Goal: Transaction & Acquisition: Purchase product/service

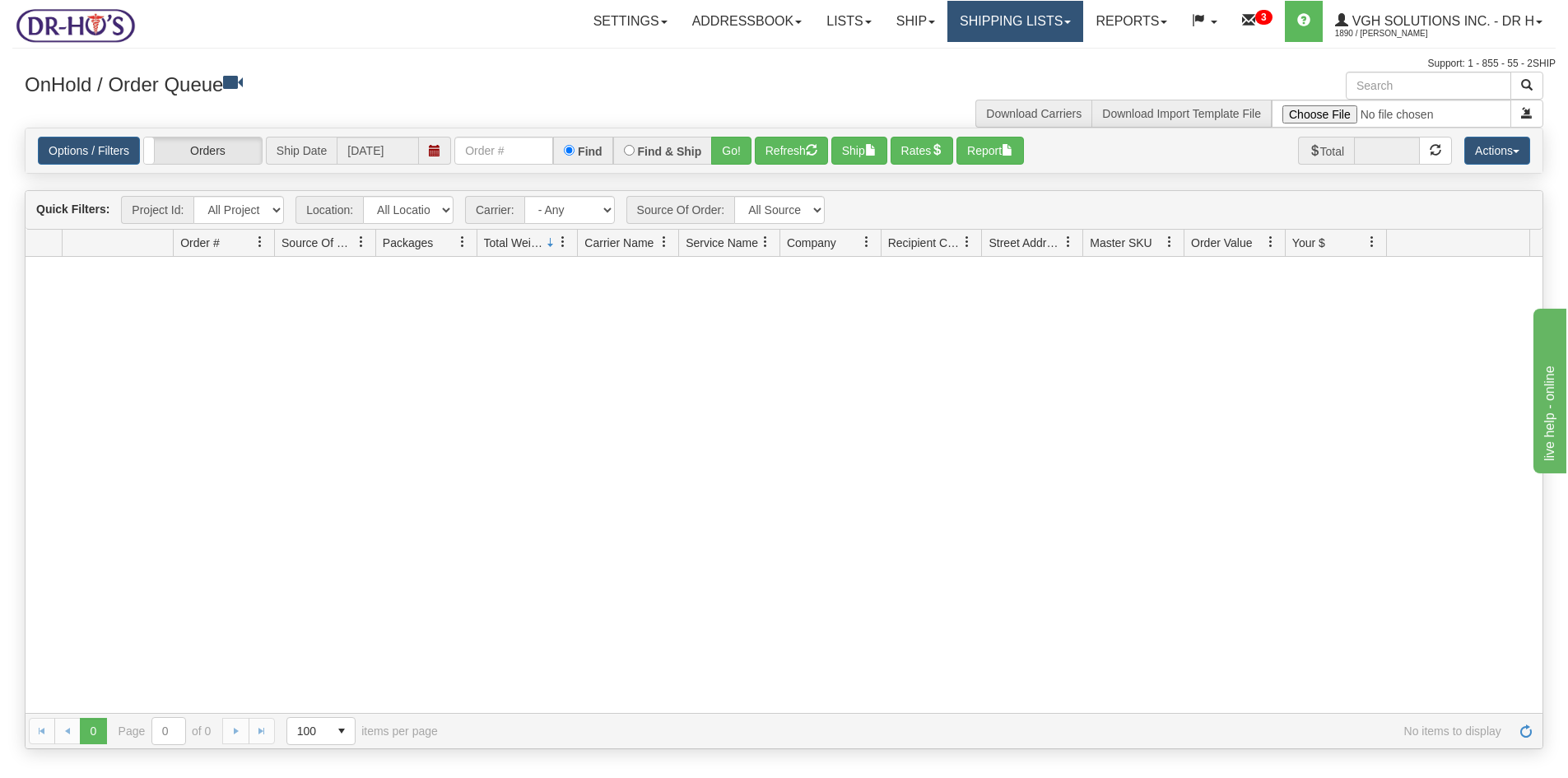
click at [1016, 19] on link "Shipping lists" at bounding box center [1015, 22] width 135 height 42
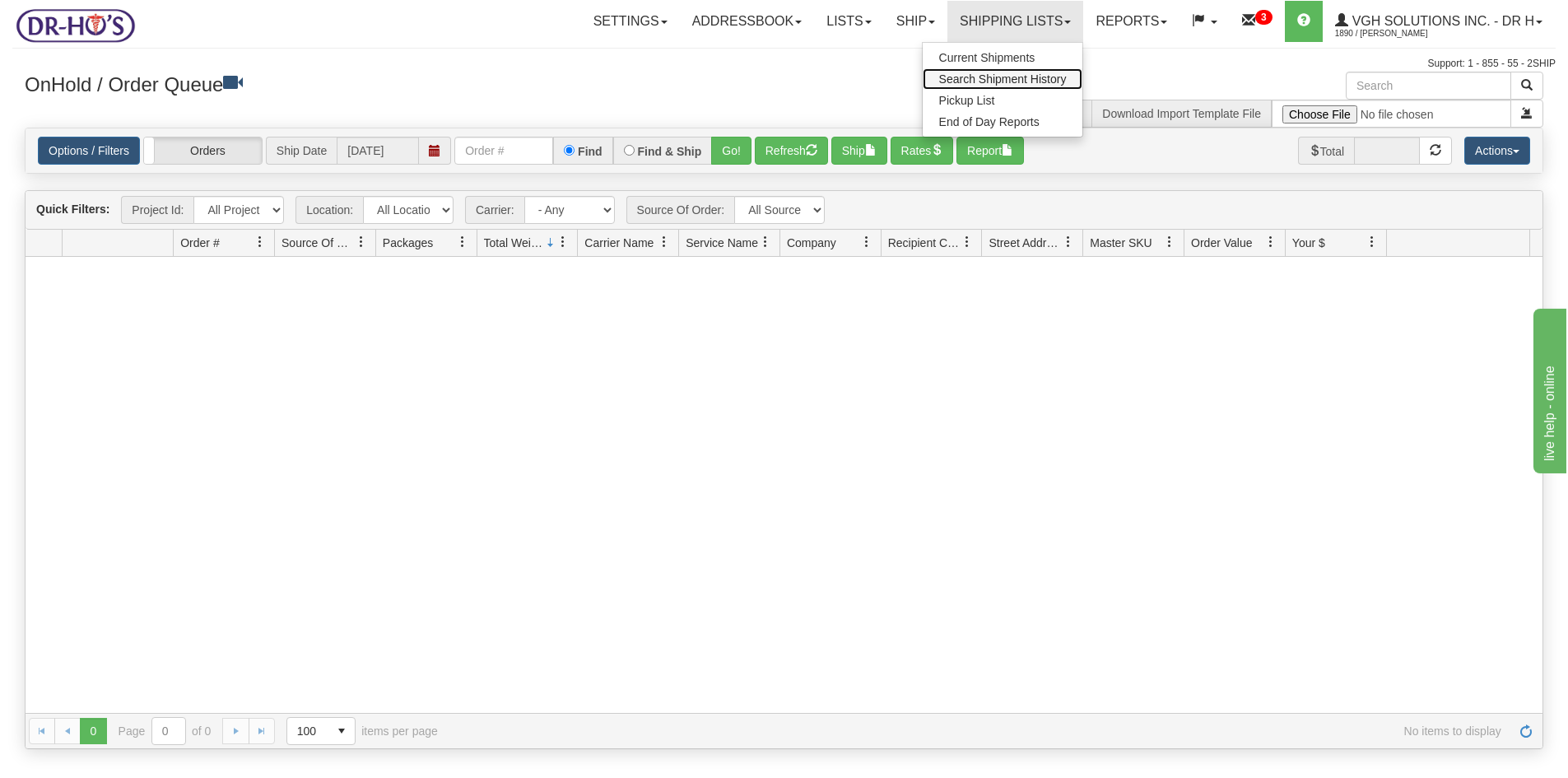
click at [983, 71] on link "Search Shipment History" at bounding box center [1003, 80] width 161 height 22
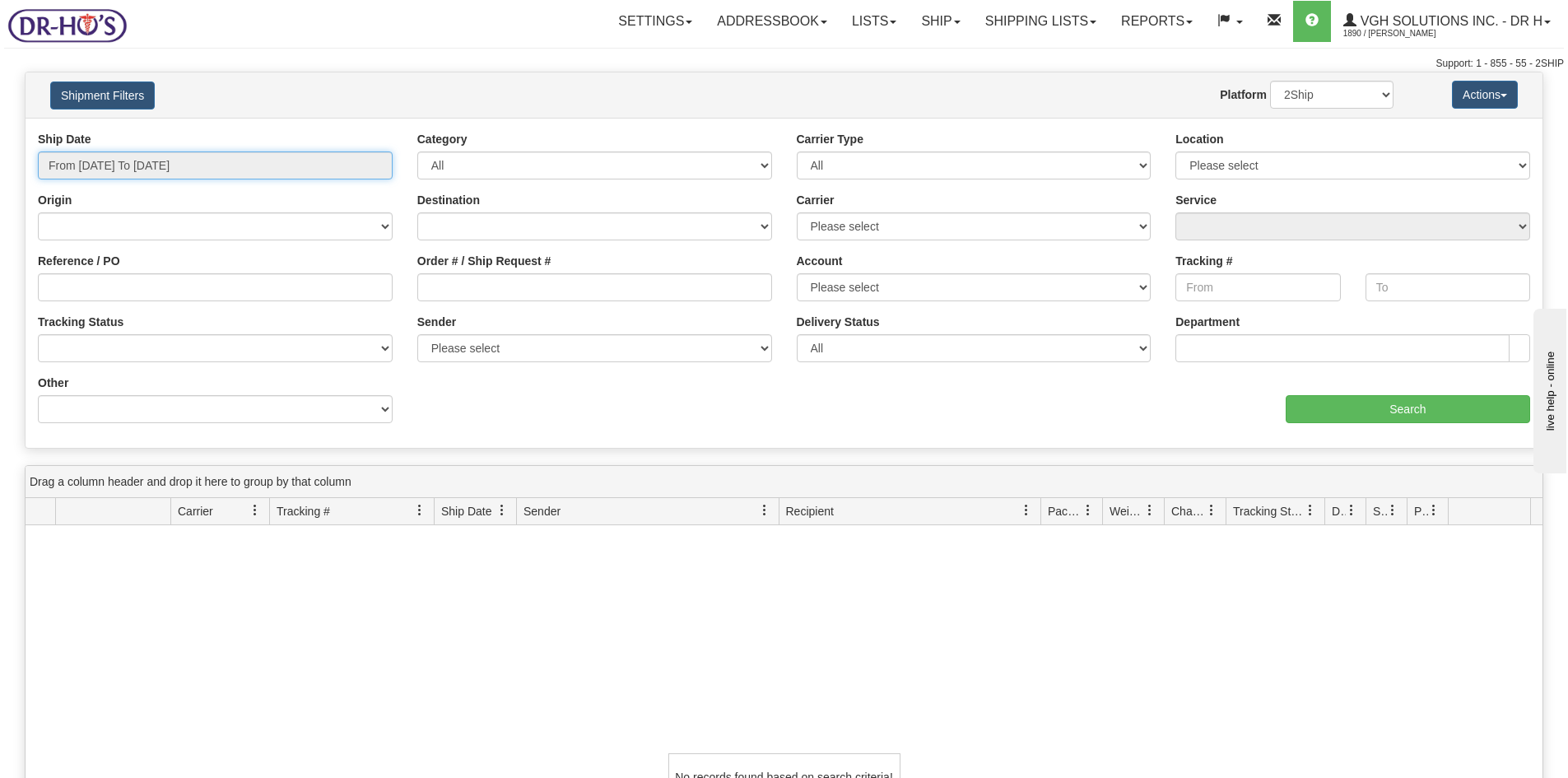
click at [98, 165] on input "From 09/14/2025 To 09/15/2025" at bounding box center [215, 165] width 355 height 28
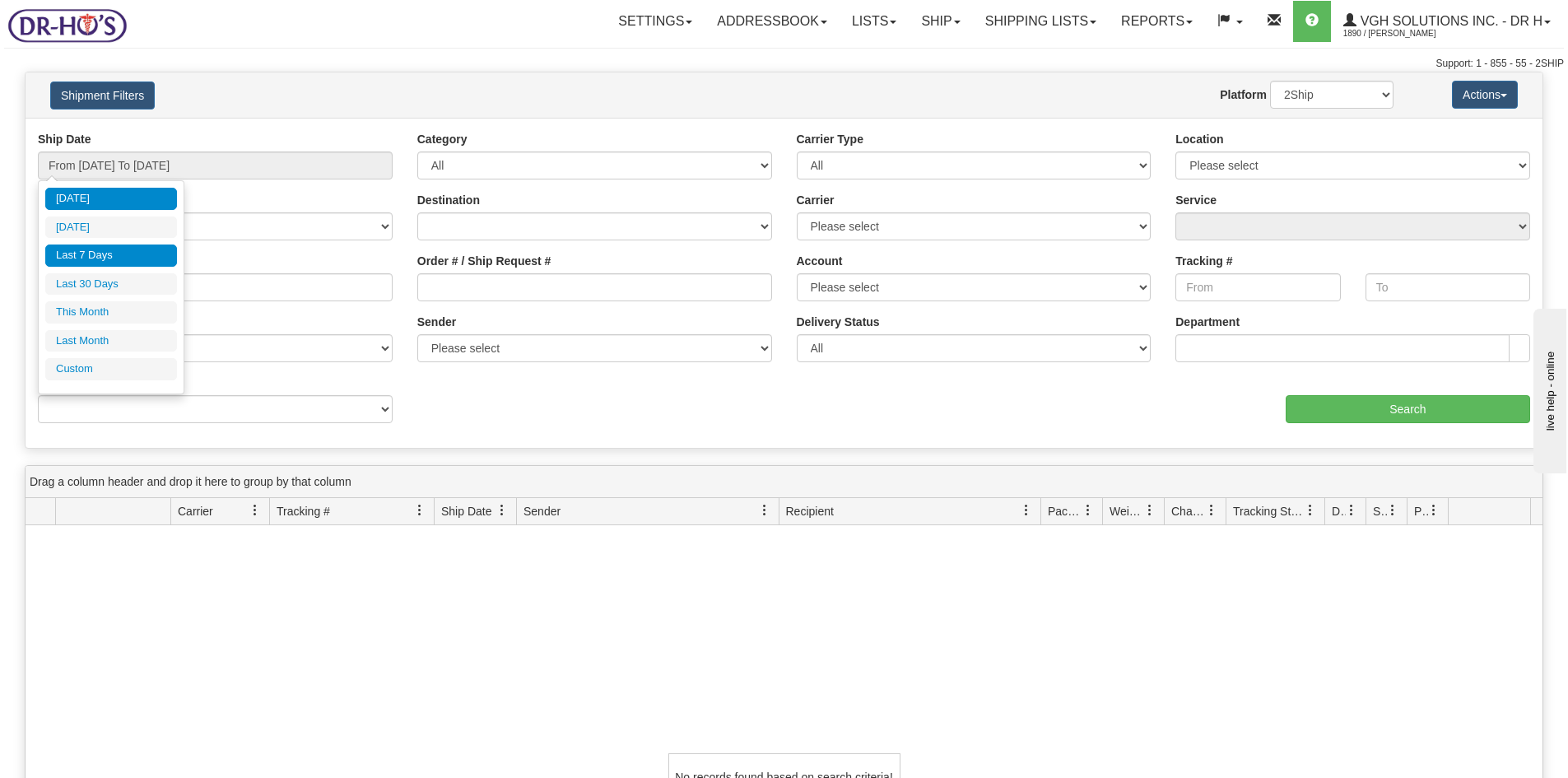
click at [94, 259] on li "Last 7 Days" at bounding box center [111, 256] width 132 height 23
type input "From 09/09/2025 To 09/15/2025"
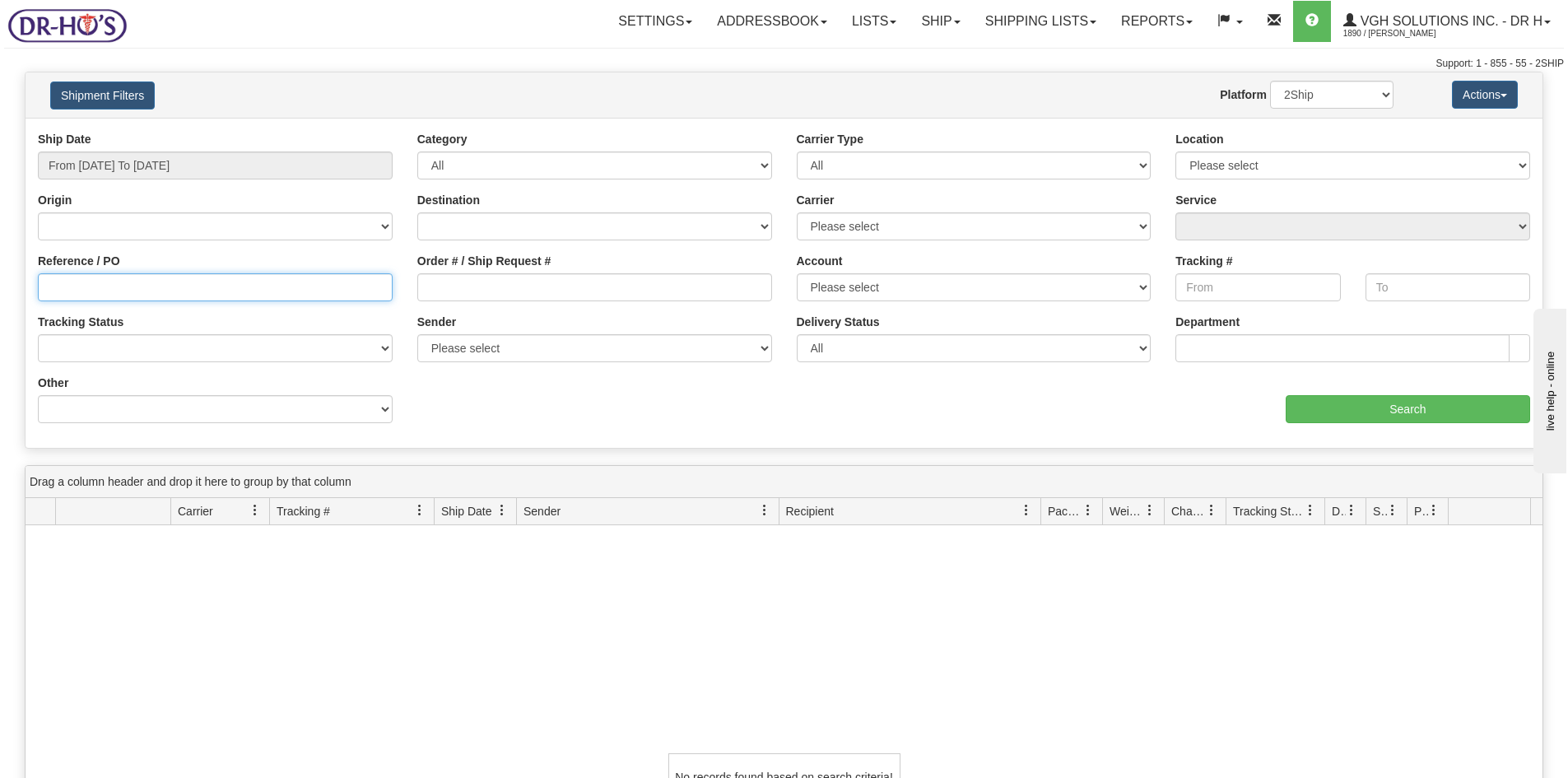
click at [79, 290] on input "Reference / PO" at bounding box center [215, 287] width 355 height 28
type input "1204721"
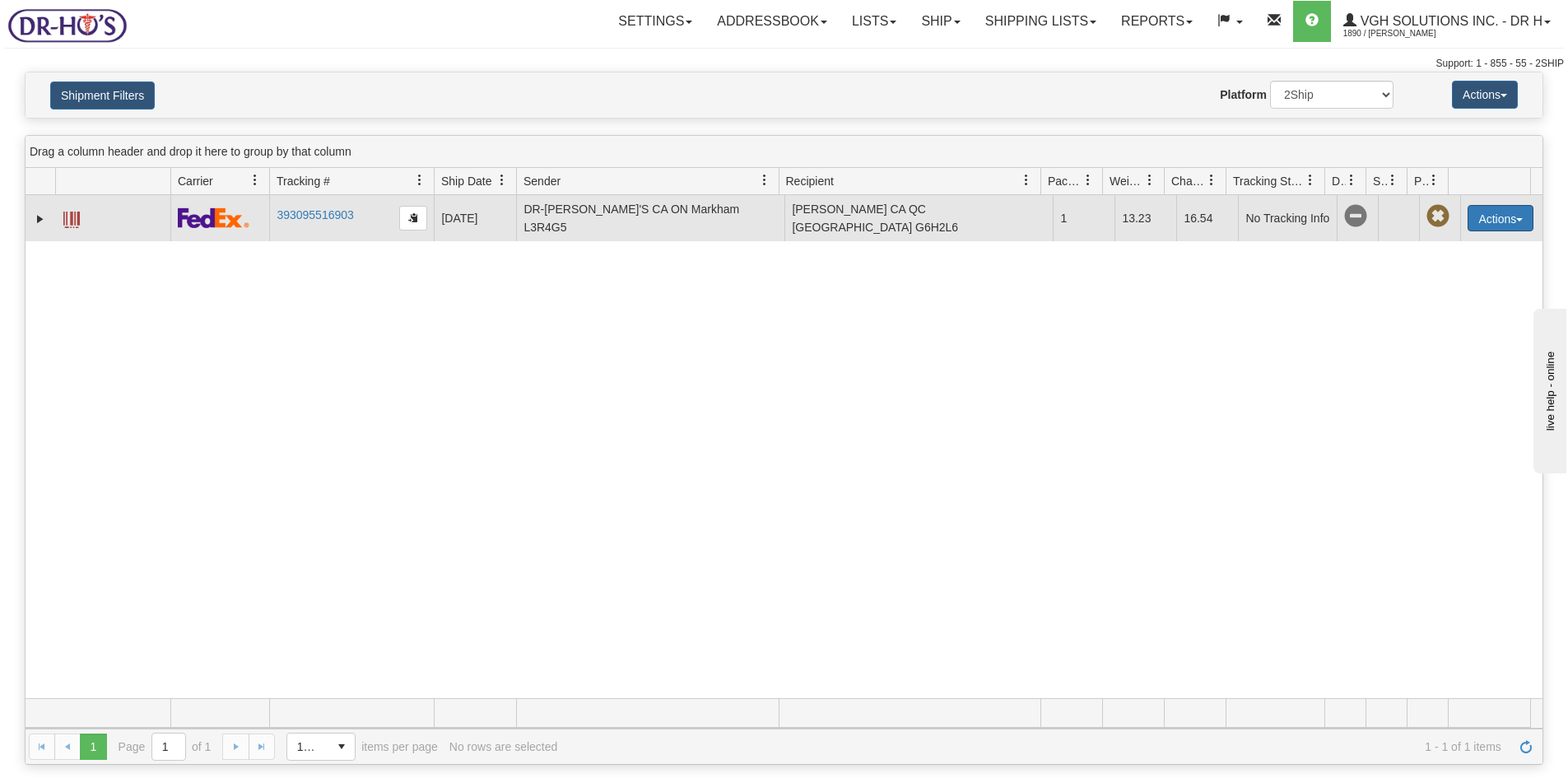
click at [1494, 211] on button "Actions" at bounding box center [1500, 218] width 66 height 26
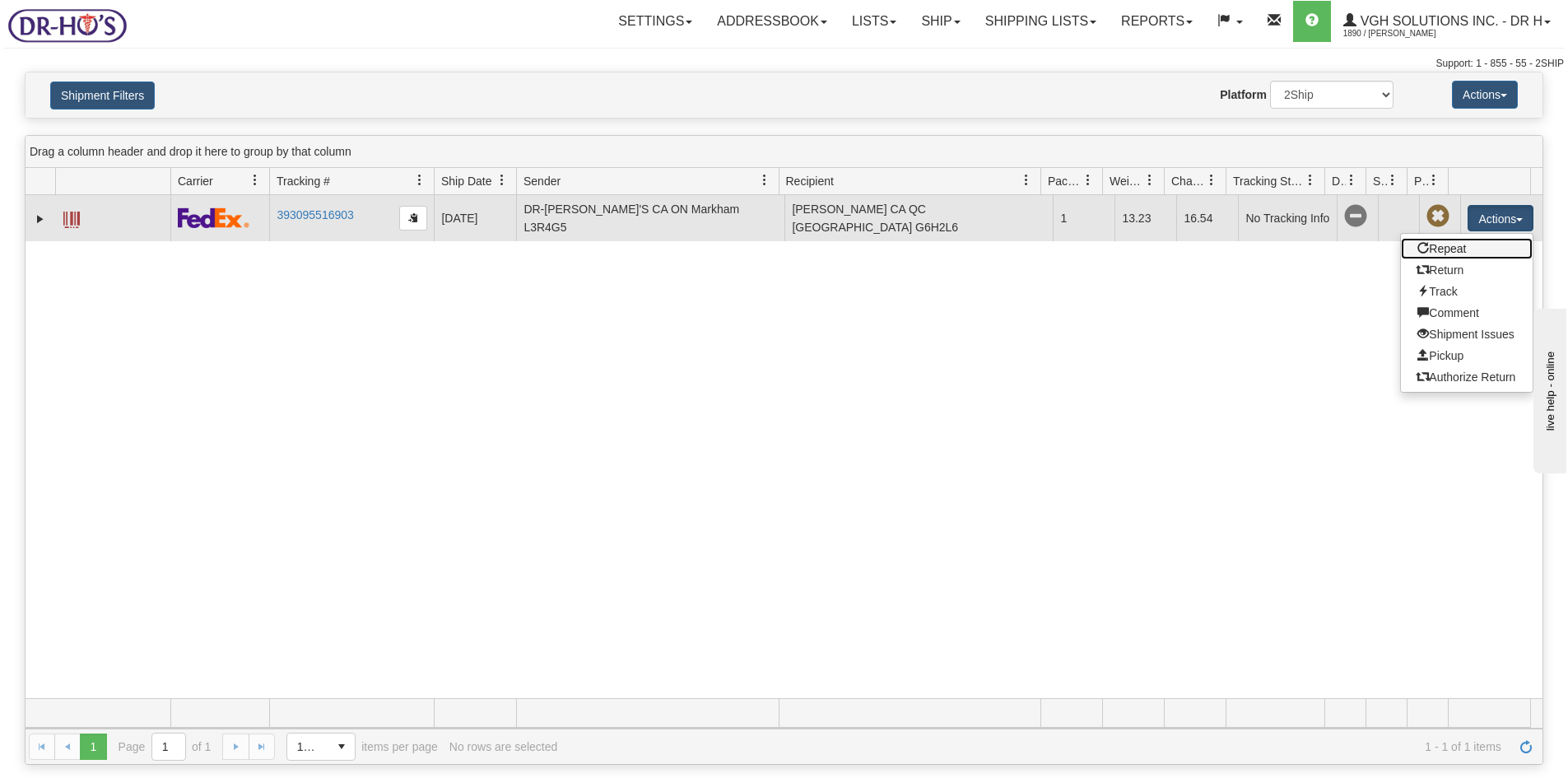
click at [1438, 245] on link "Repeat" at bounding box center [1467, 248] width 132 height 22
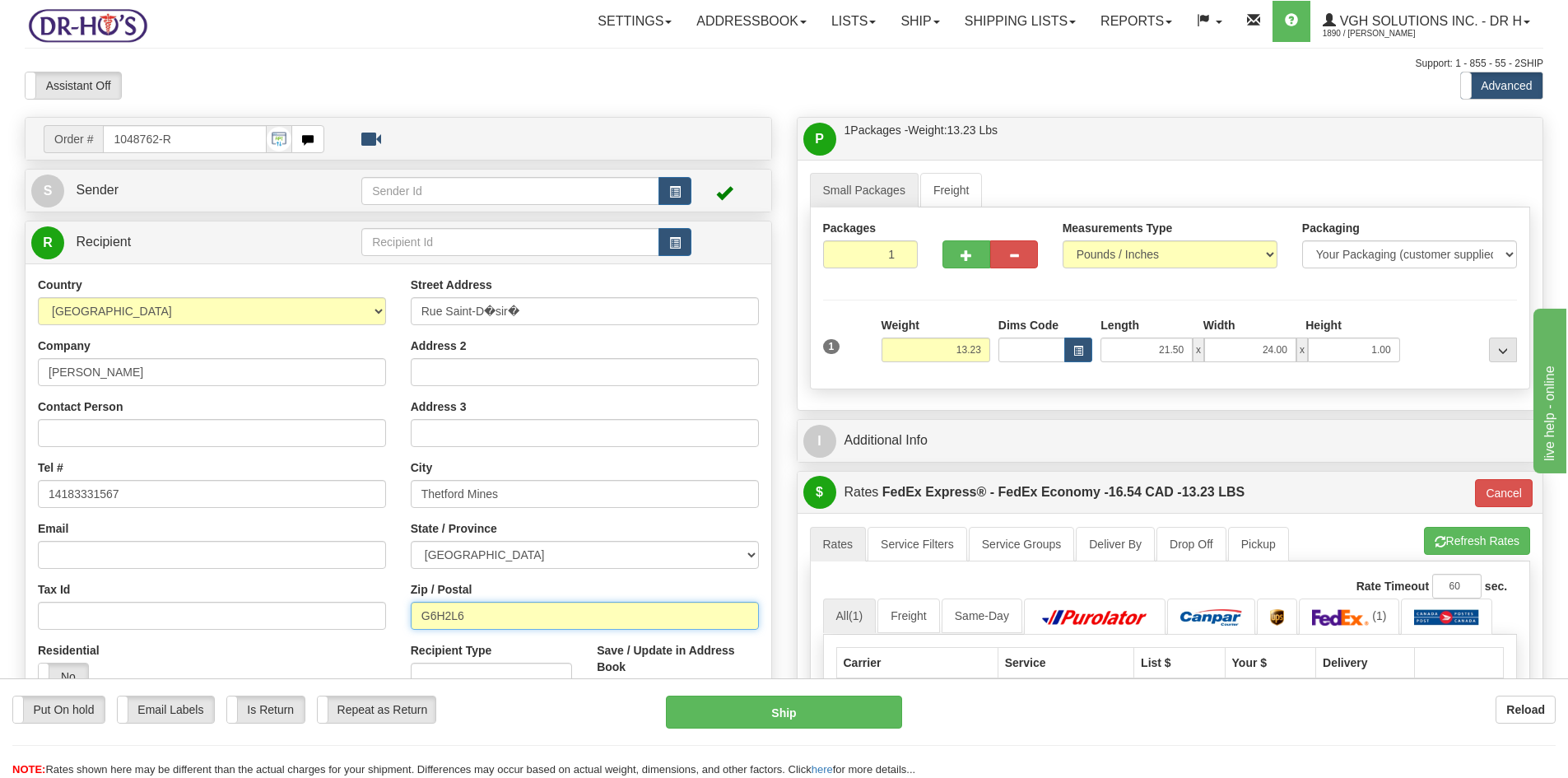
drag, startPoint x: 451, startPoint y: 617, endPoint x: 380, endPoint y: 618, distance: 71.0
click at [387, 617] on div "Country AFGHANISTAN ALAND ISLANDS ALBANIA ALGERIA AMERICAN SAMOA ANDORRA ANGOLA…" at bounding box center [398, 498] width 746 height 443
drag, startPoint x: 530, startPoint y: 313, endPoint x: 331, endPoint y: 327, distance: 199.5
click at [331, 327] on div "Country AFGHANISTAN ALAND ISLANDS ALBANIA ALGERIA AMERICAN SAMOA ANDORRA ANGOLA…" at bounding box center [398, 498] width 746 height 443
paste input "2205 RUE SAINT-DÉSIRÉ"
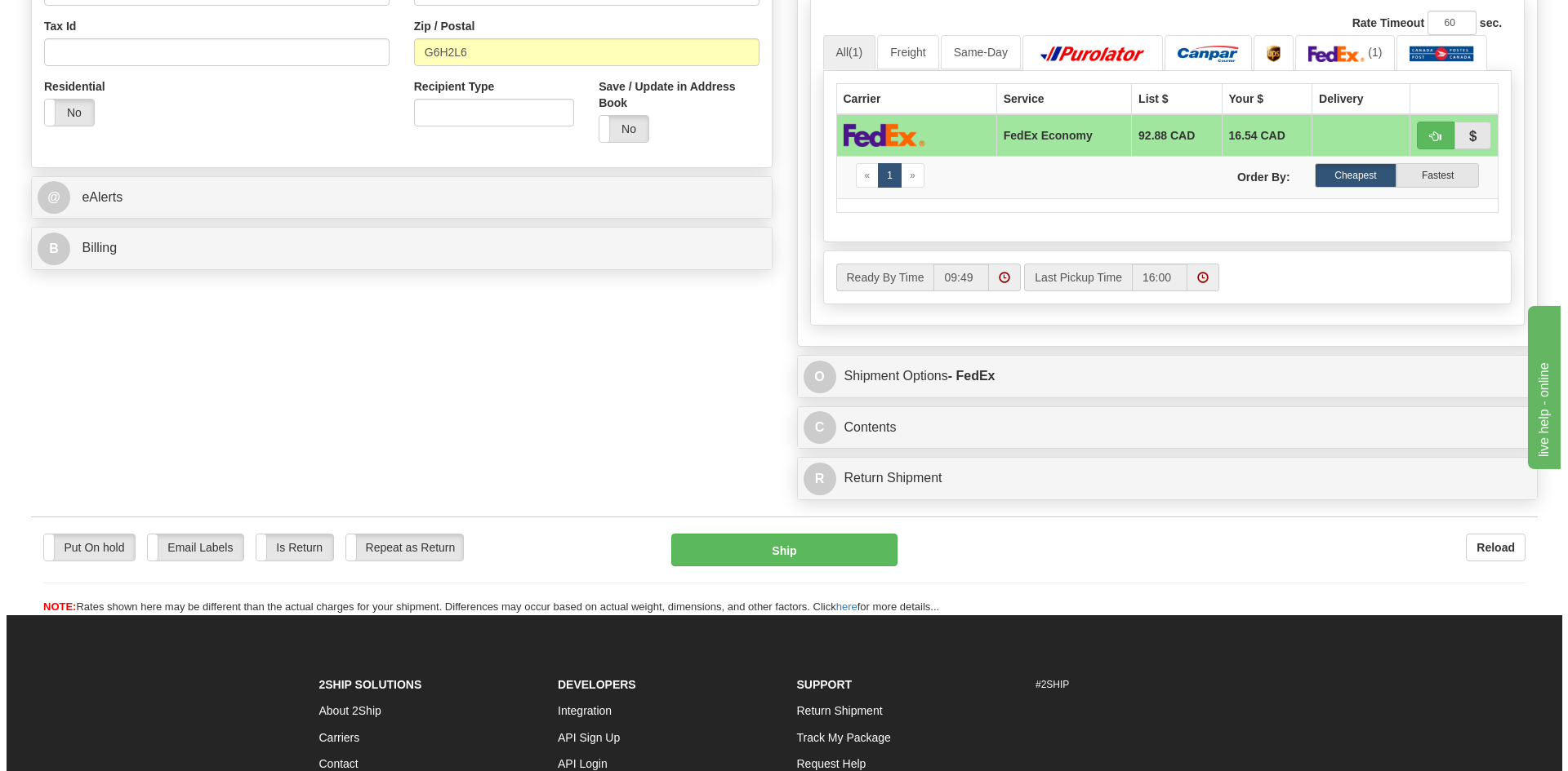
scroll to position [571, 0]
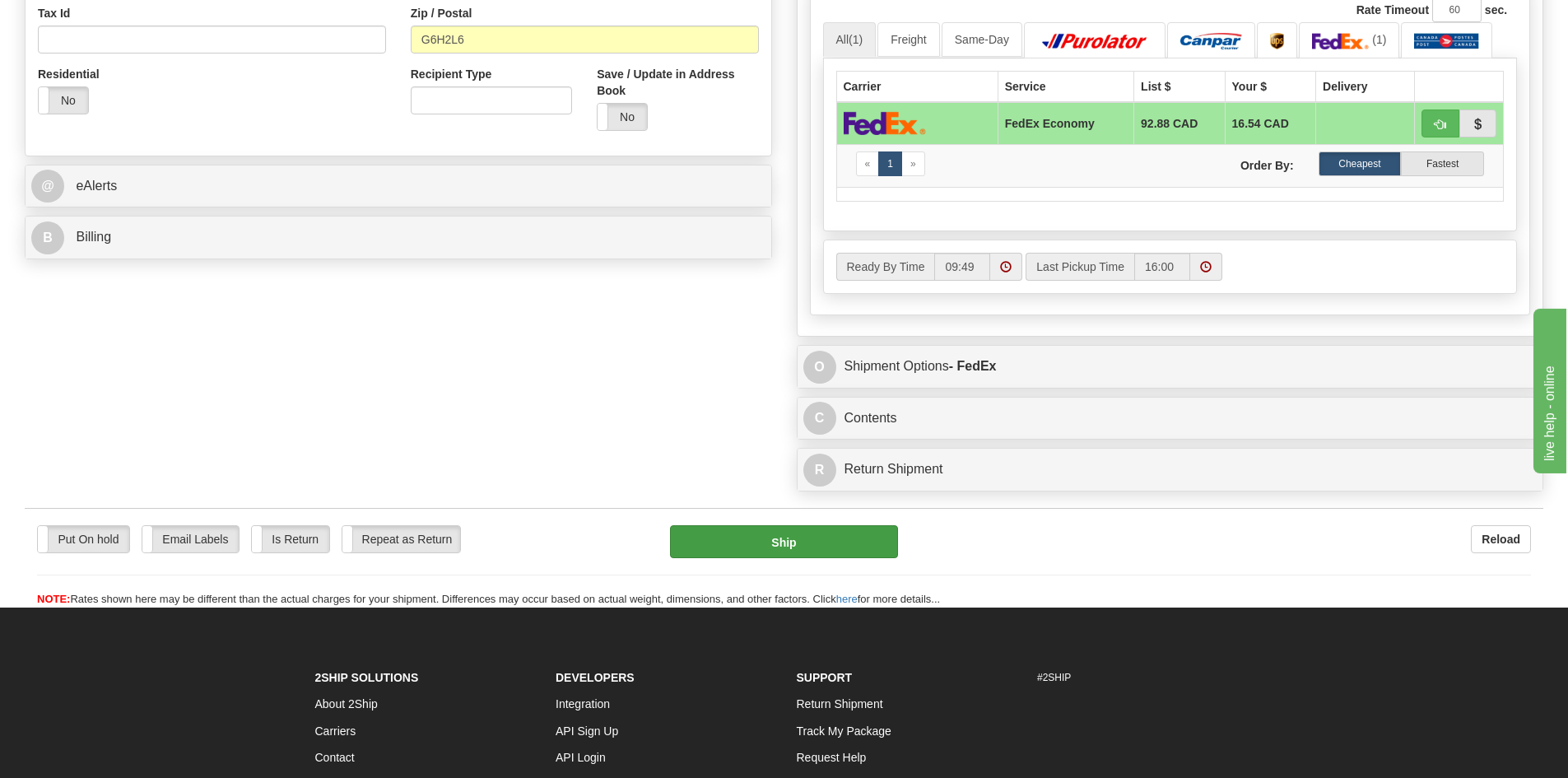
type input "2205 RUE SAINT-DÉSIRÉ"
click at [813, 546] on button "Ship" at bounding box center [784, 541] width 228 height 33
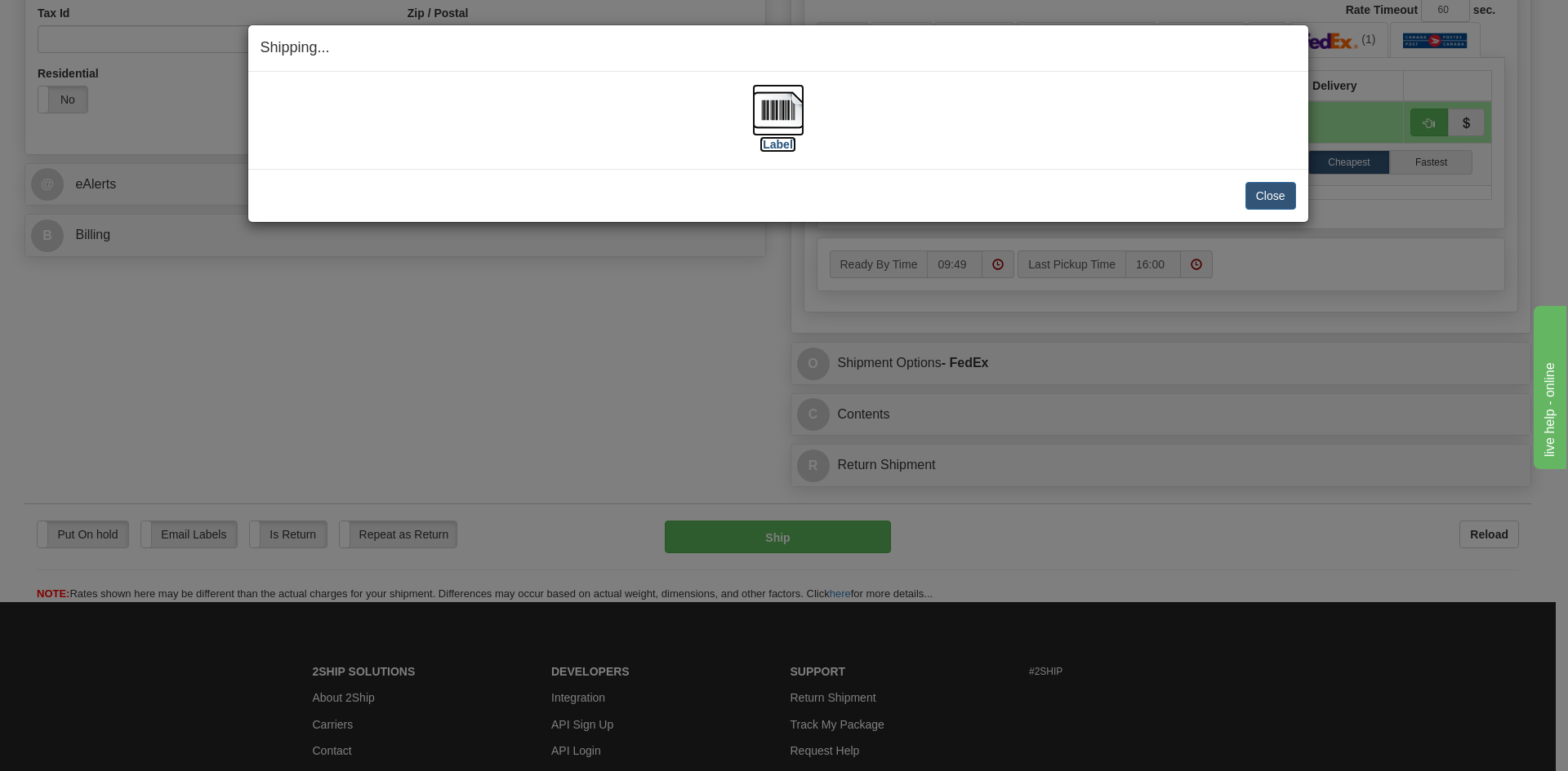
click at [776, 108] on img at bounding box center [778, 110] width 52 height 52
click at [1277, 189] on button "Close" at bounding box center [1271, 195] width 51 height 28
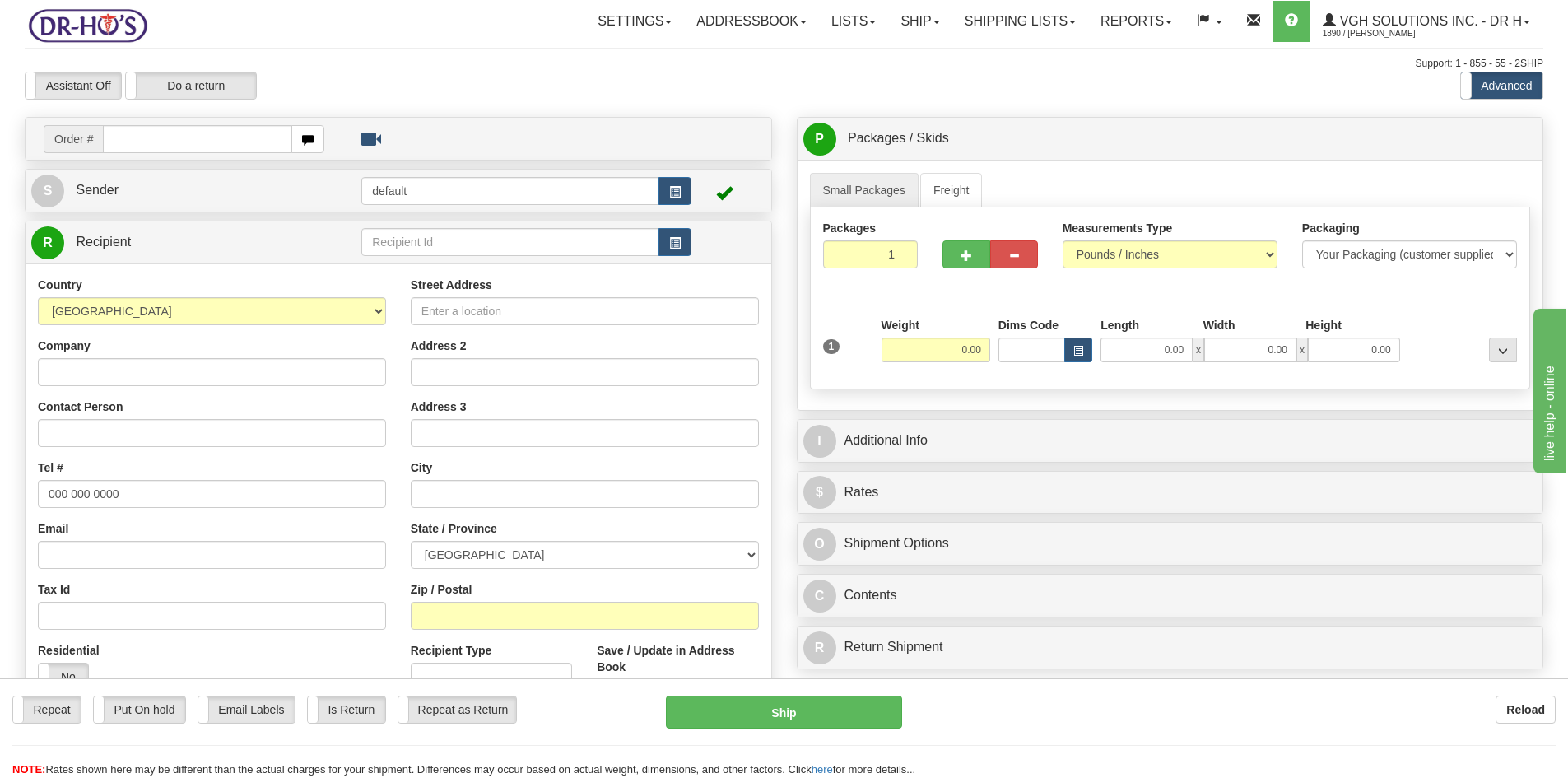
drag, startPoint x: 377, startPoint y: 33, endPoint x: 522, endPoint y: 33, distance: 145.0
click at [387, 33] on div "Settings Shipping Preferences Fields Preferences New Addressbook Recipients" at bounding box center [917, 22] width 1252 height 42
click at [909, 26] on link "Ship" at bounding box center [919, 22] width 63 height 42
click at [979, 23] on link "Shipping lists" at bounding box center [1020, 22] width 135 height 42
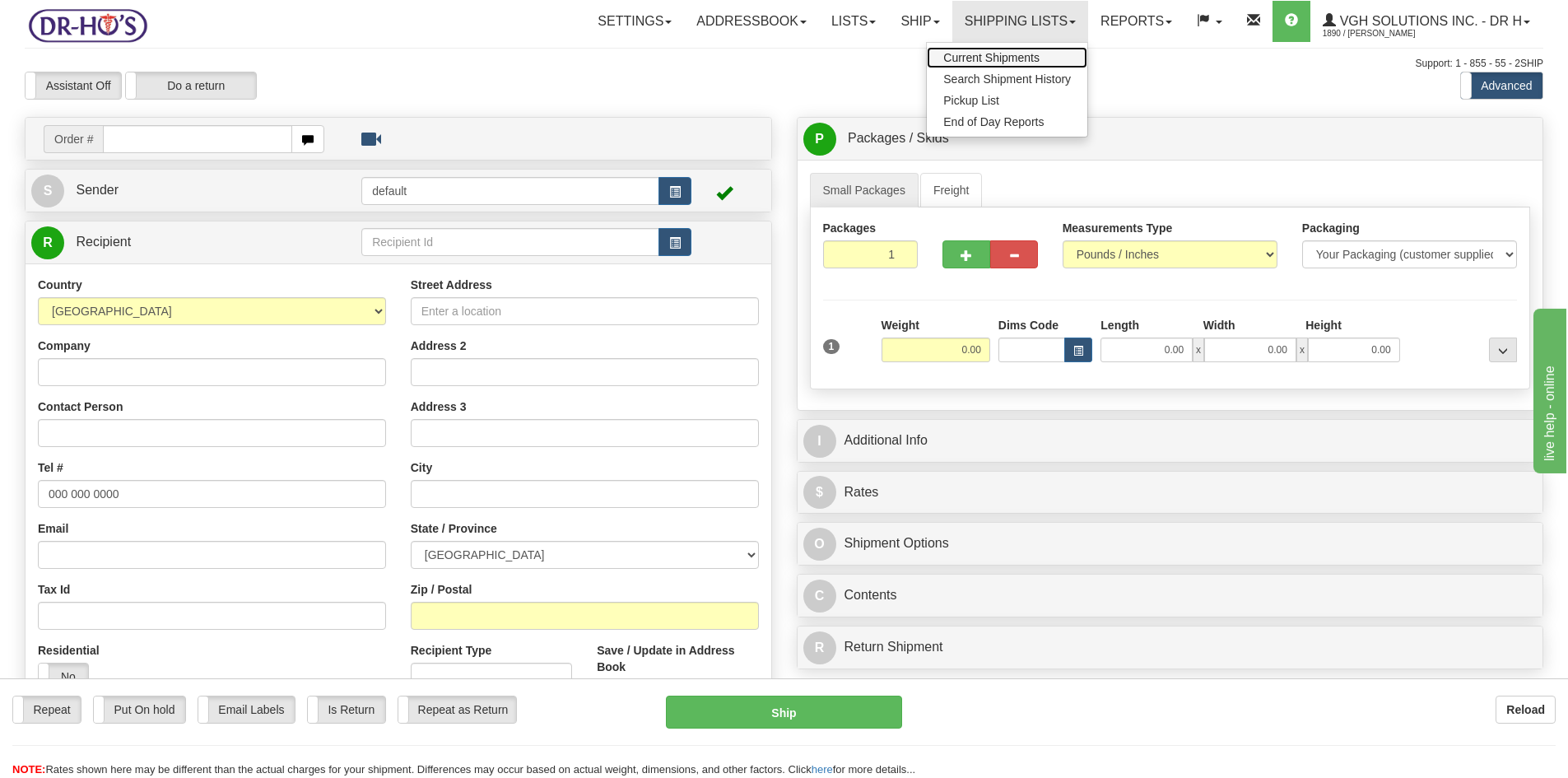
click at [966, 59] on span "Current Shipments" at bounding box center [991, 58] width 97 height 14
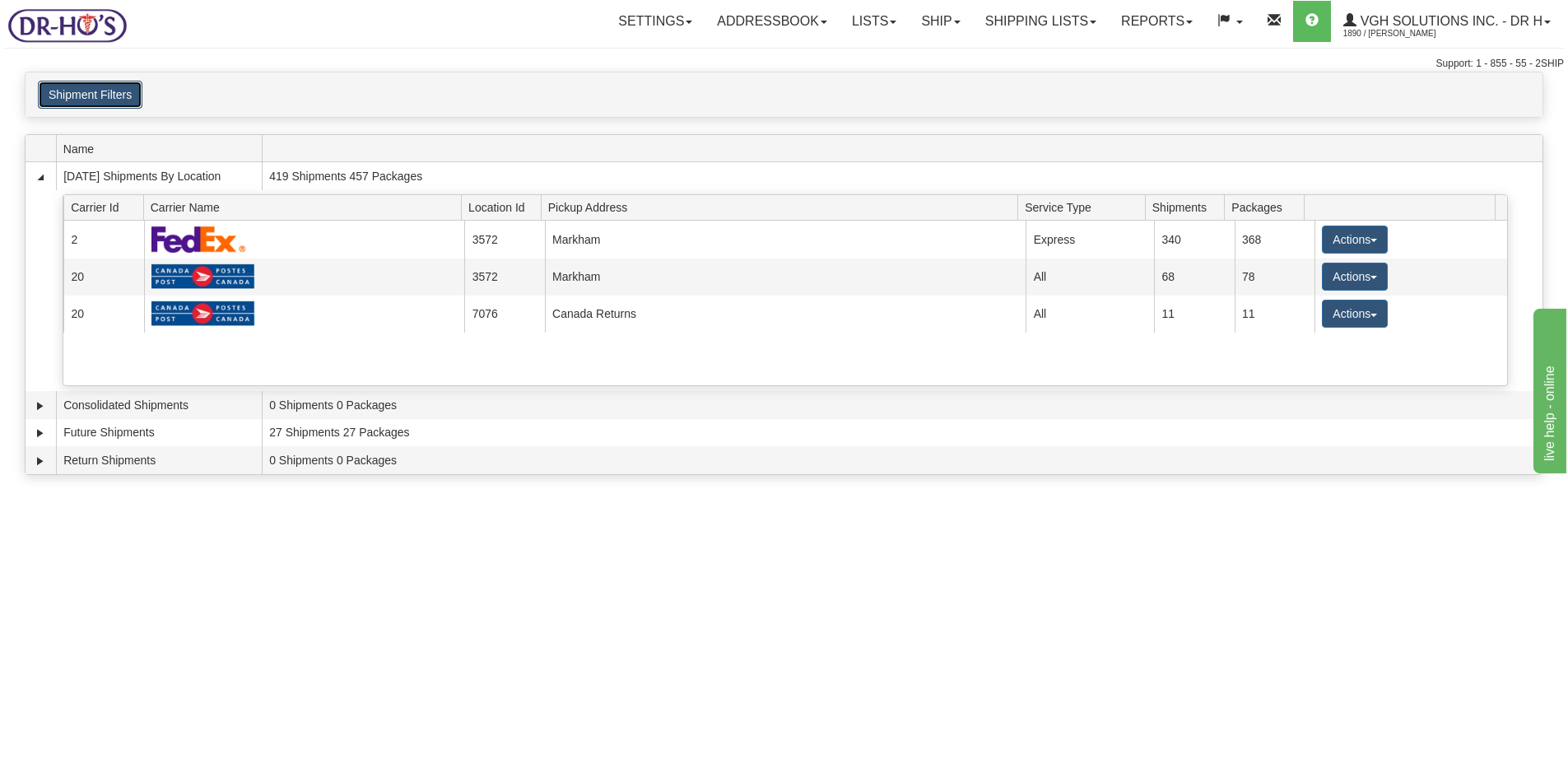
click at [70, 98] on button "Shipment Filters" at bounding box center [90, 94] width 105 height 28
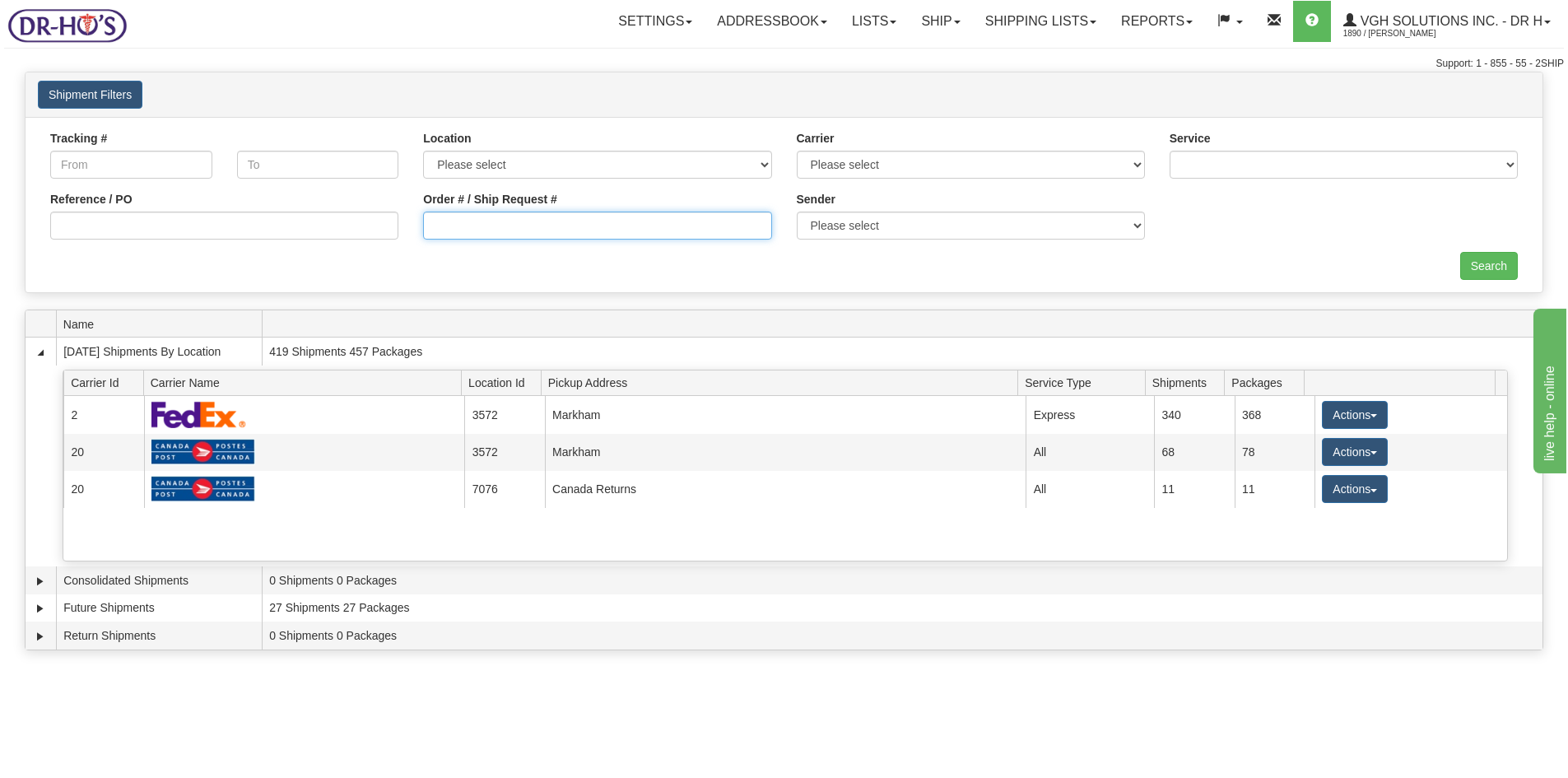
click at [460, 228] on input "Order # / Ship Request #" at bounding box center [597, 225] width 349 height 28
type input "1049305"
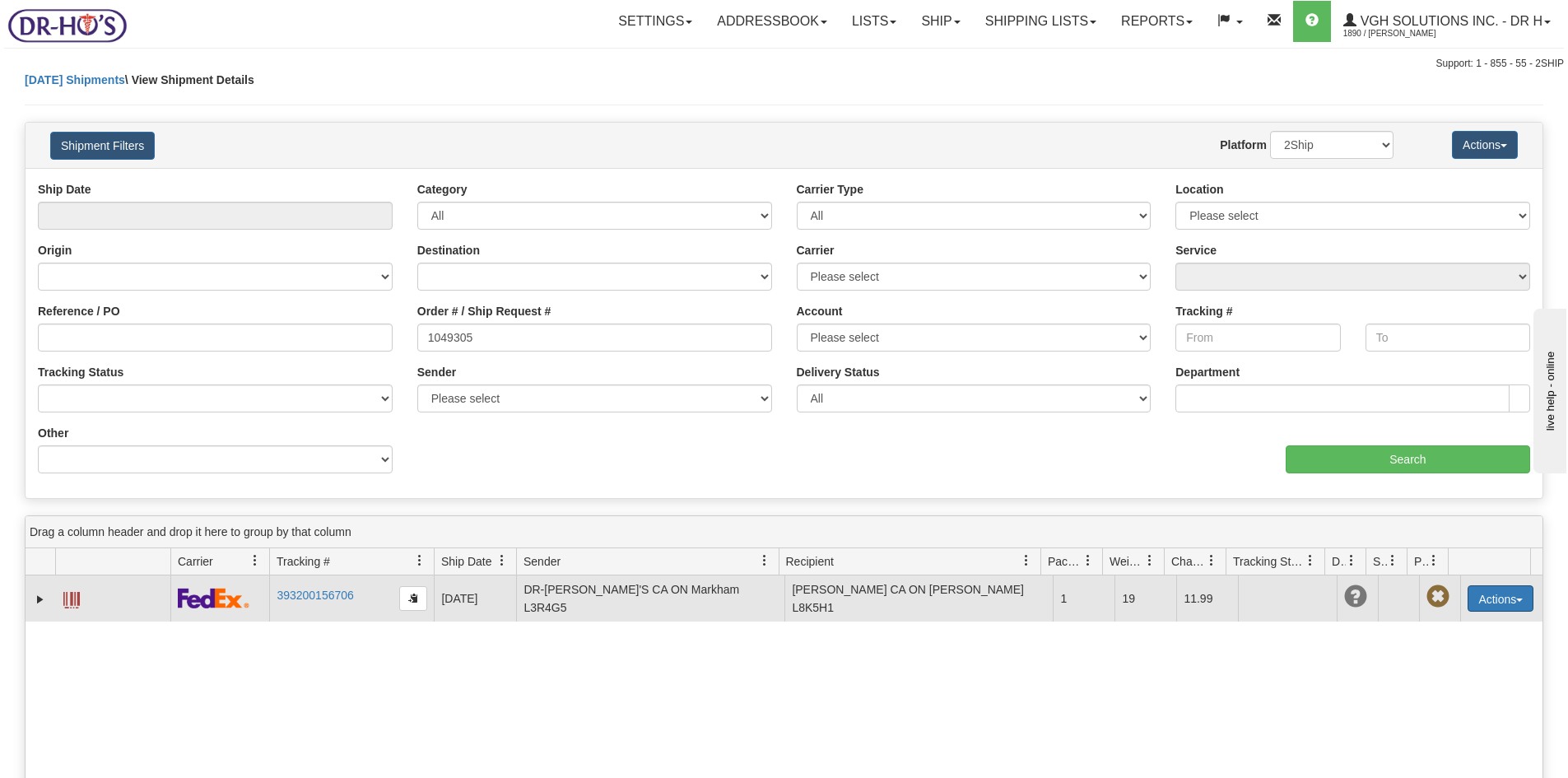
click at [1479, 597] on button "Actions" at bounding box center [1500, 598] width 66 height 26
click at [1417, 687] on span at bounding box center [1423, 692] width 12 height 12
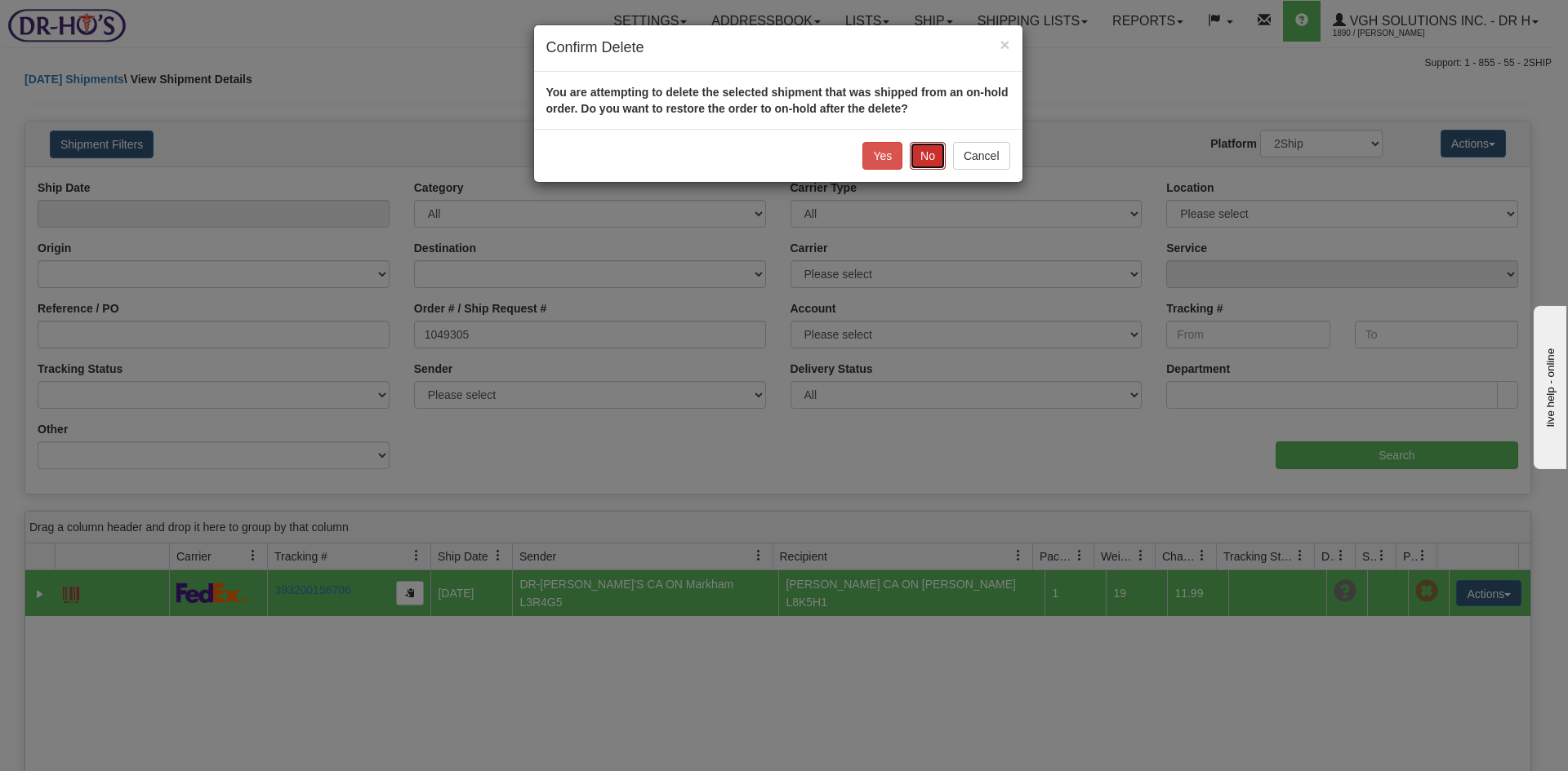
click at [926, 158] on button "No" at bounding box center [927, 156] width 36 height 28
